Goal: Task Accomplishment & Management: Use online tool/utility

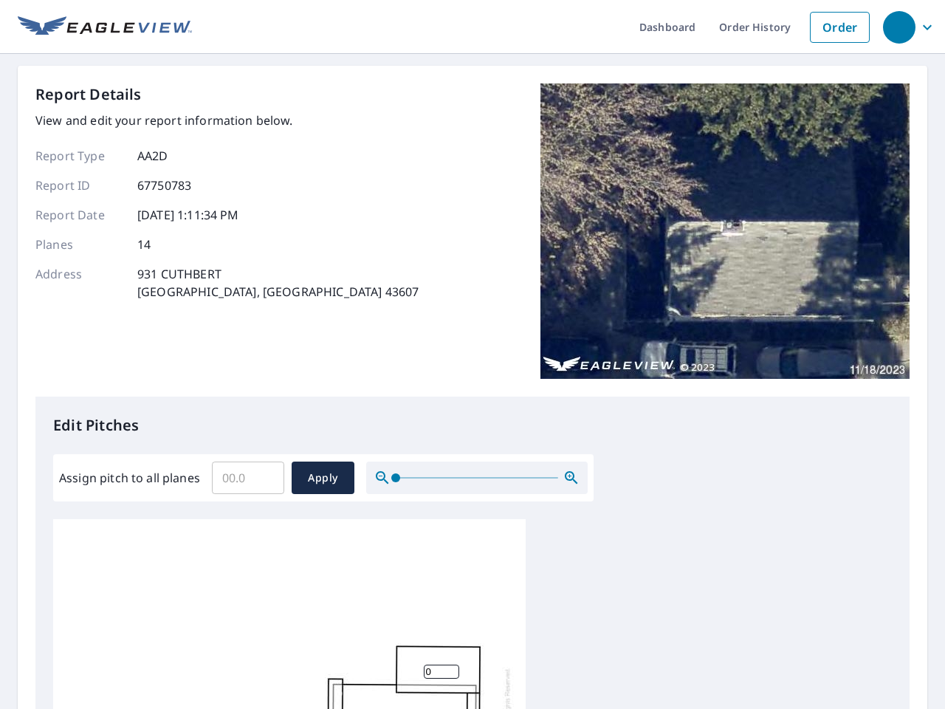
click at [472, 354] on div "Report Details View and edit your report information below. Report Type AA2D Re…" at bounding box center [472, 239] width 874 height 313
click at [898, 27] on div "button" at bounding box center [899, 27] width 32 height 32
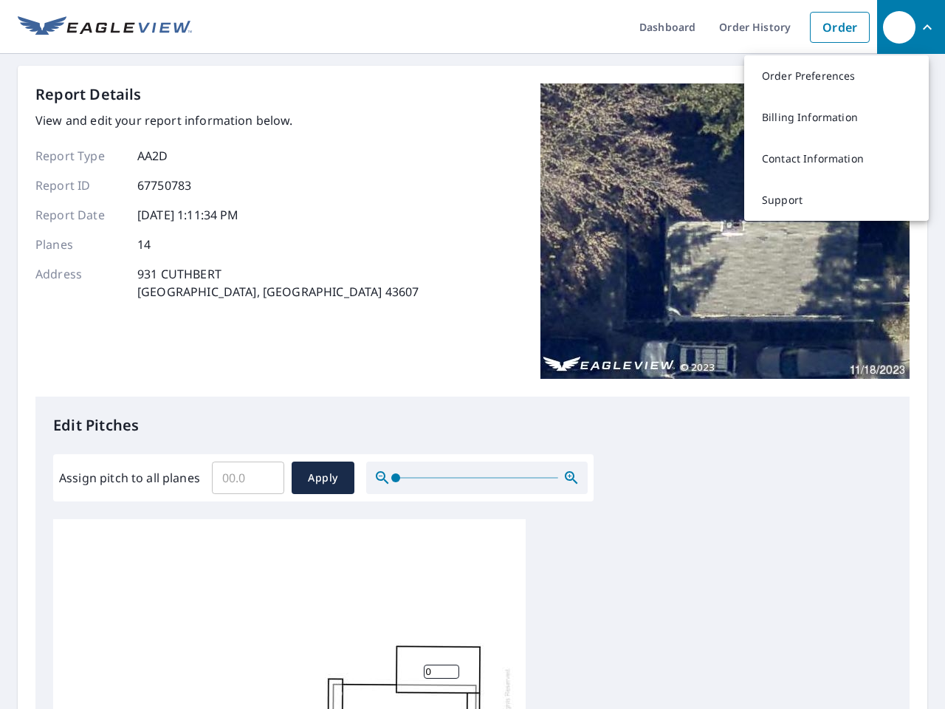
click at [248, 478] on input "Assign pitch to all planes" at bounding box center [248, 477] width 72 height 41
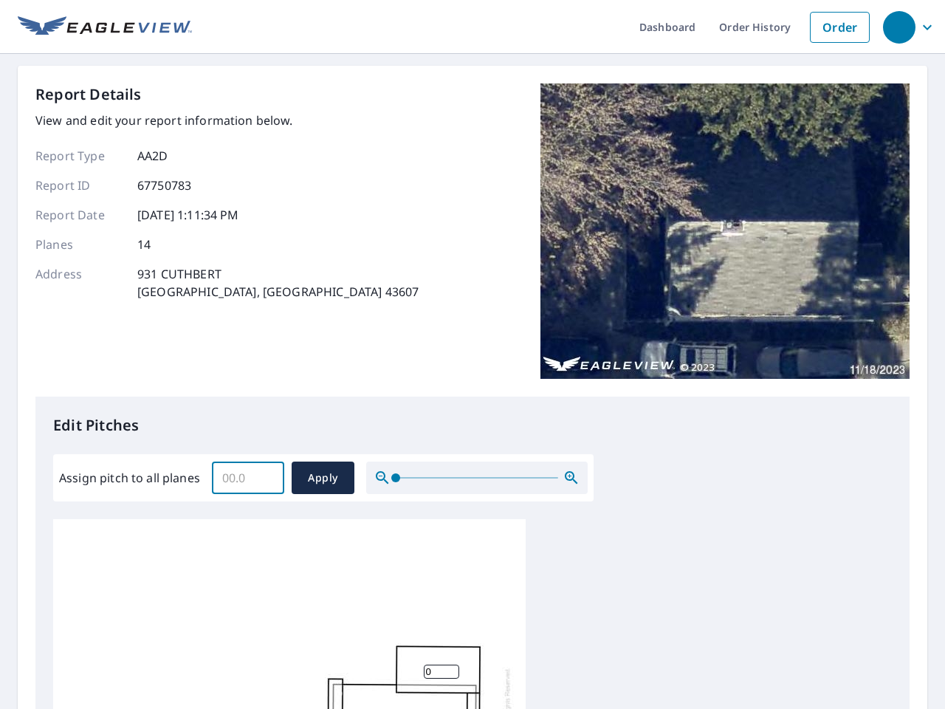
click at [323, 478] on span "Apply" at bounding box center [322, 478] width 39 height 18
click at [571, 478] on icon "button" at bounding box center [572, 478] width 18 height 18
